Goal: Navigation & Orientation: Understand site structure

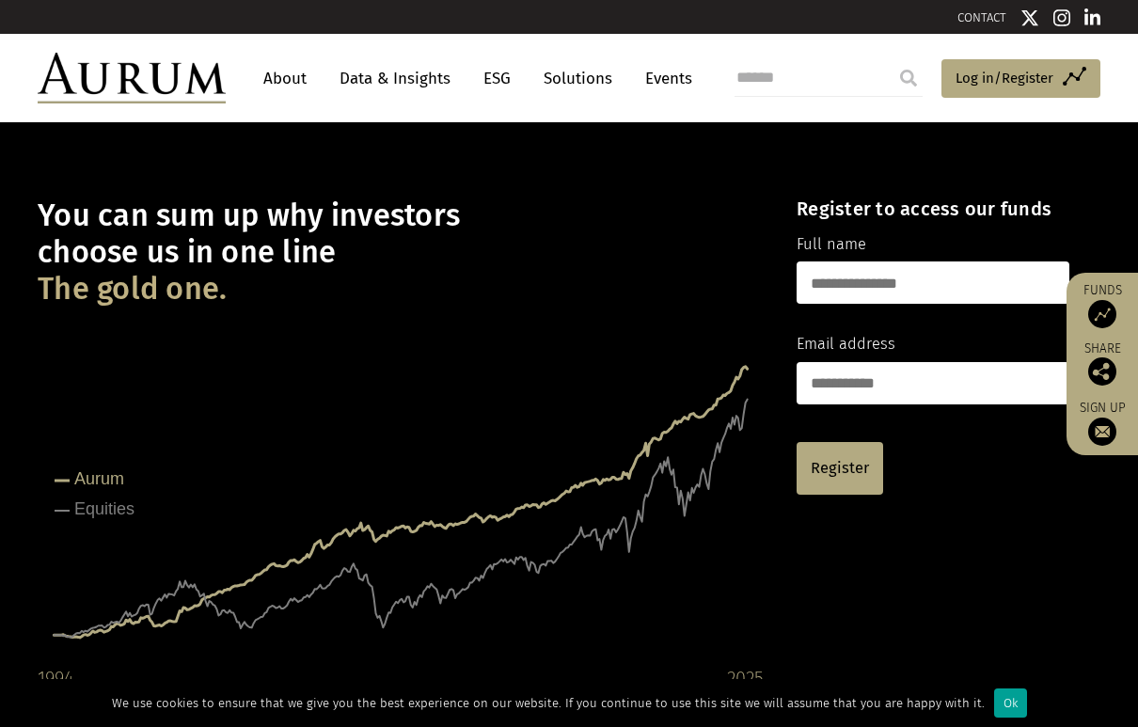
click at [994, 703] on div "Ok" at bounding box center [1010, 703] width 33 height 29
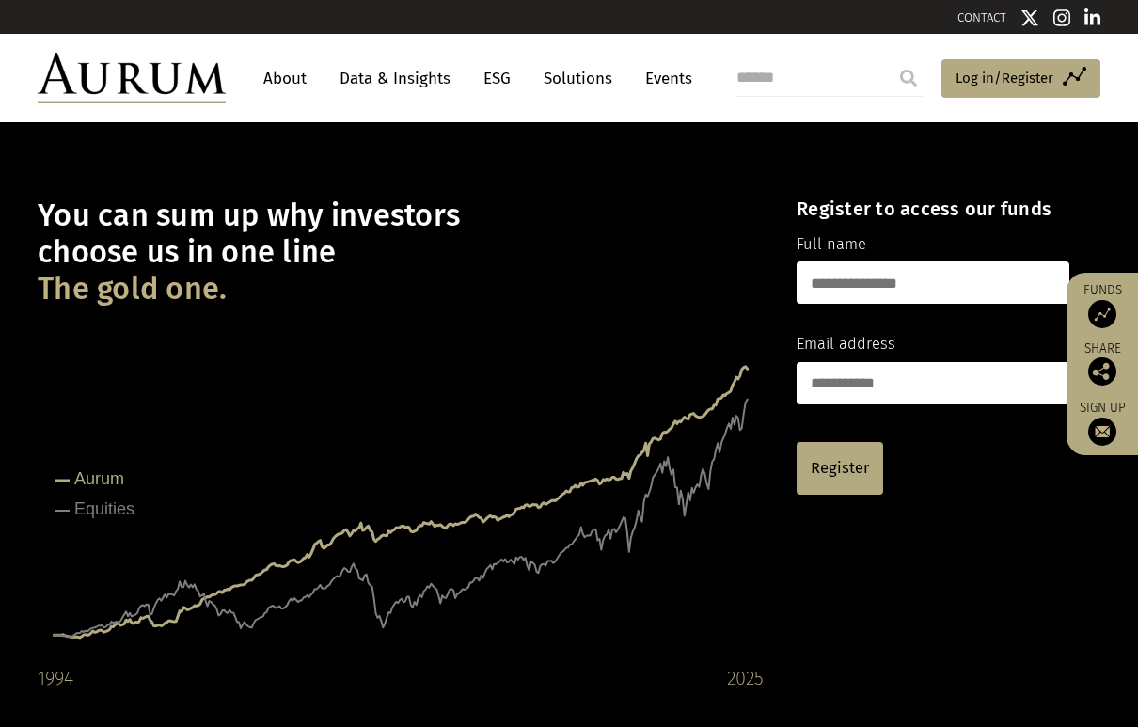
click at [273, 72] on link "About" at bounding box center [285, 78] width 62 height 35
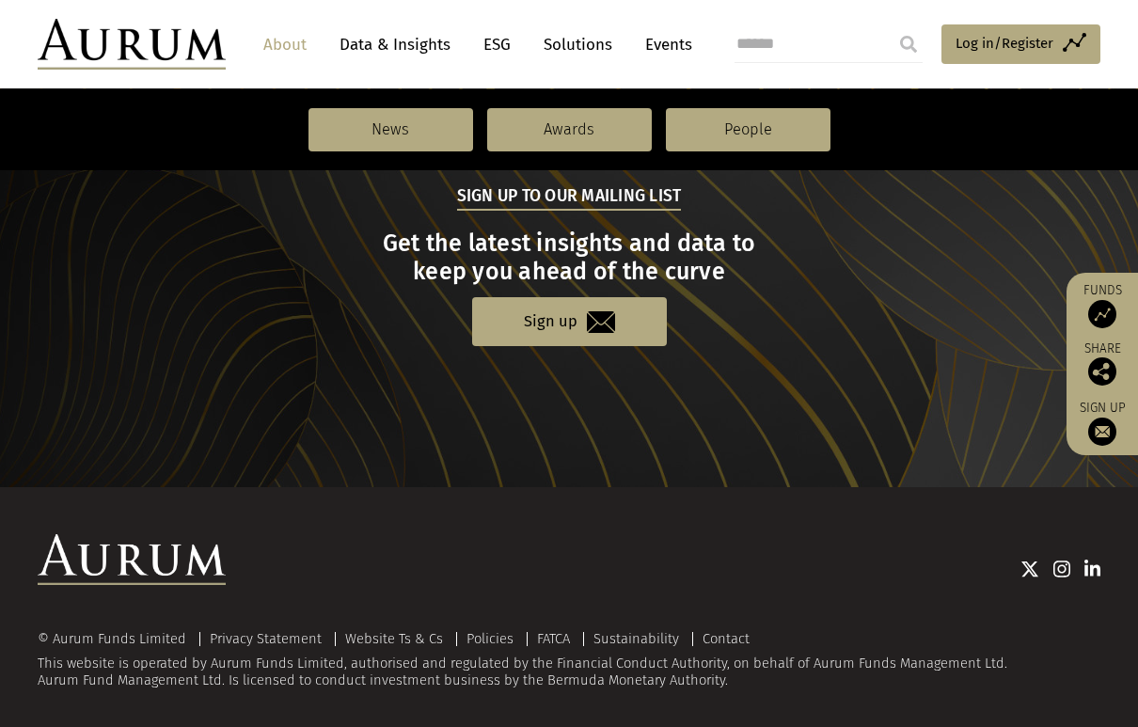
scroll to position [2079, 0]
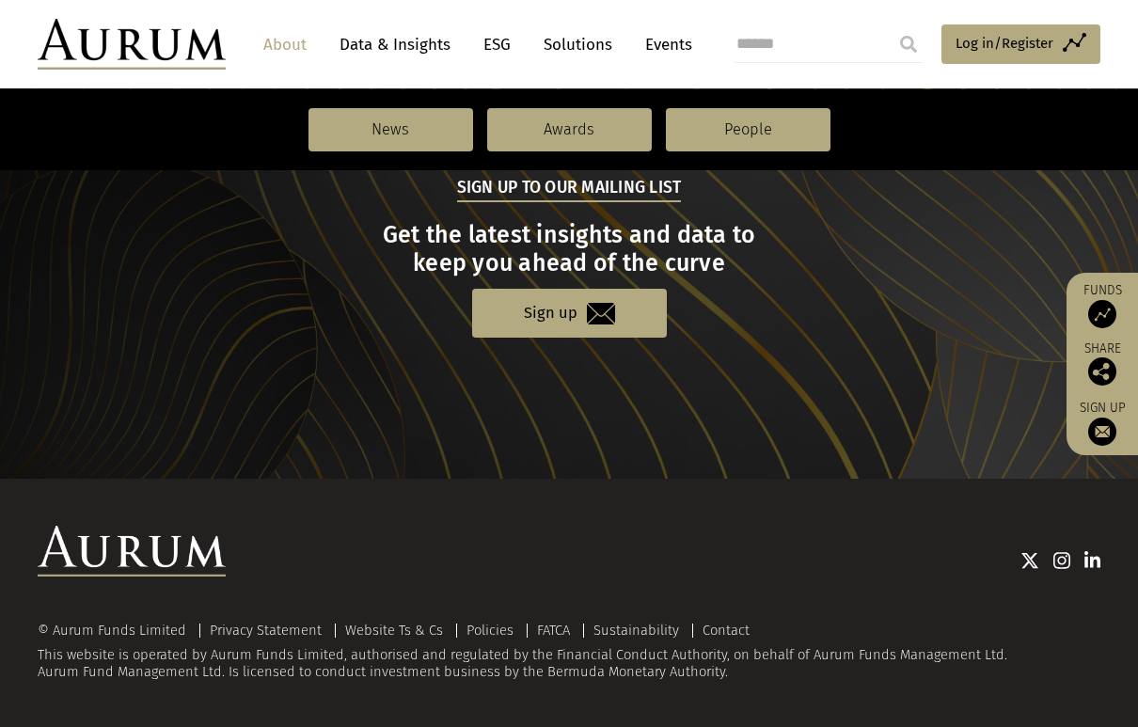
click at [563, 48] on link "Solutions" at bounding box center [577, 44] width 87 height 35
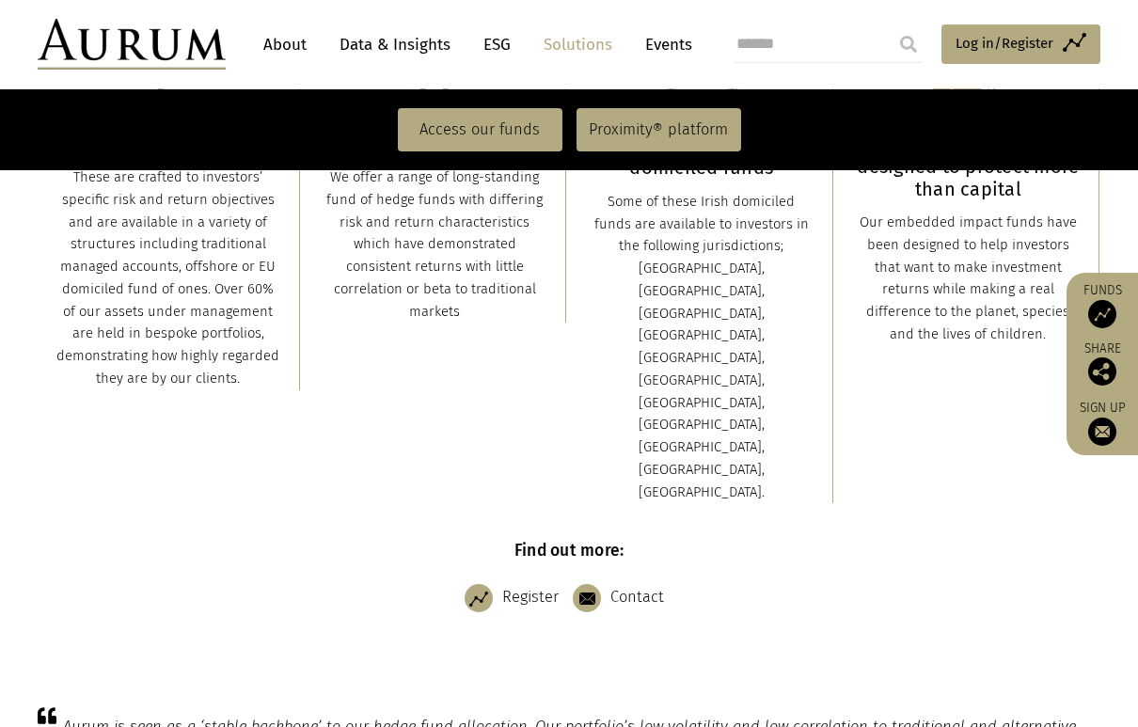
scroll to position [706, 0]
